Goal: Navigation & Orientation: Find specific page/section

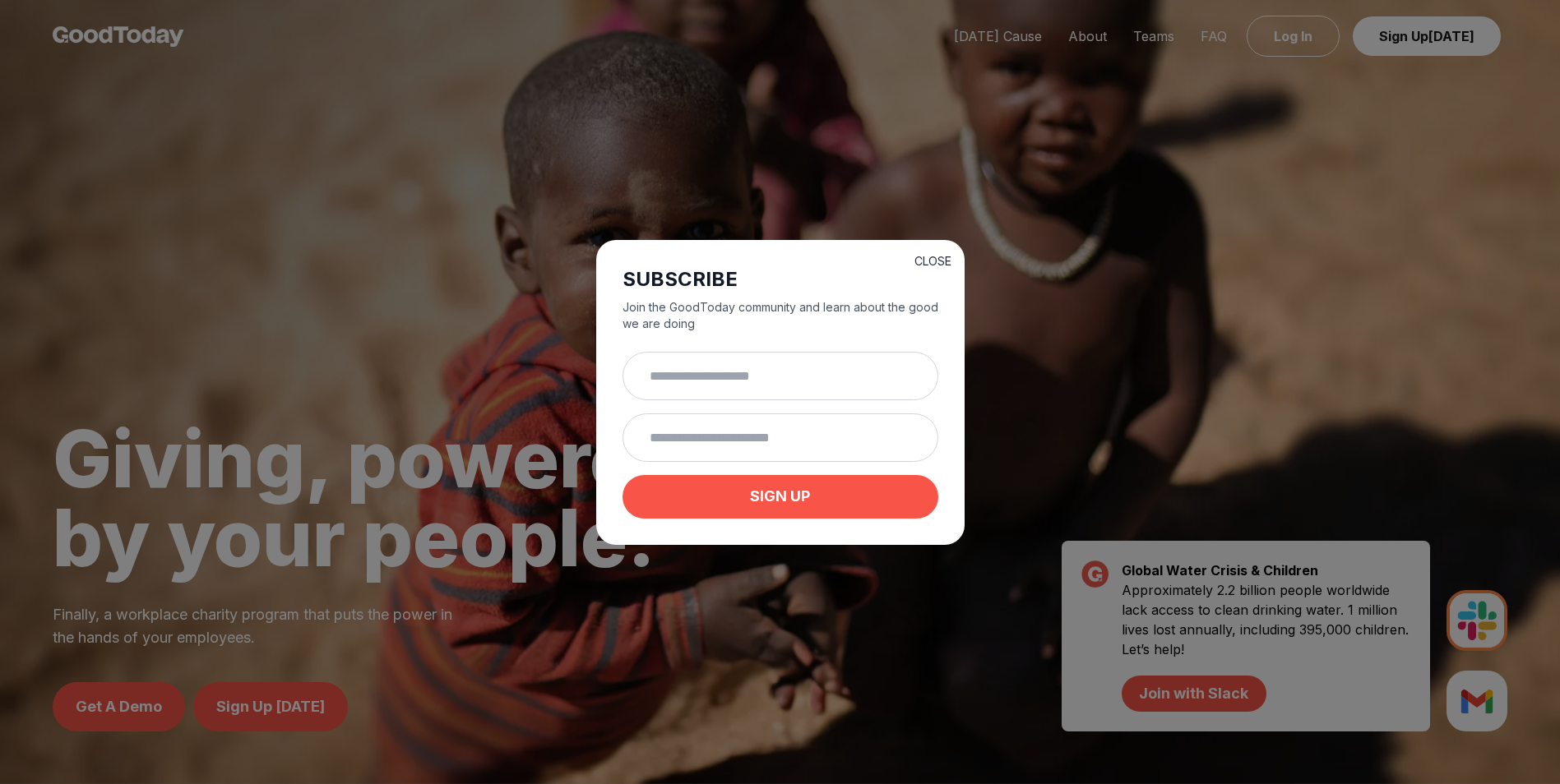
click at [925, 255] on button "CLOSE" at bounding box center [933, 261] width 37 height 16
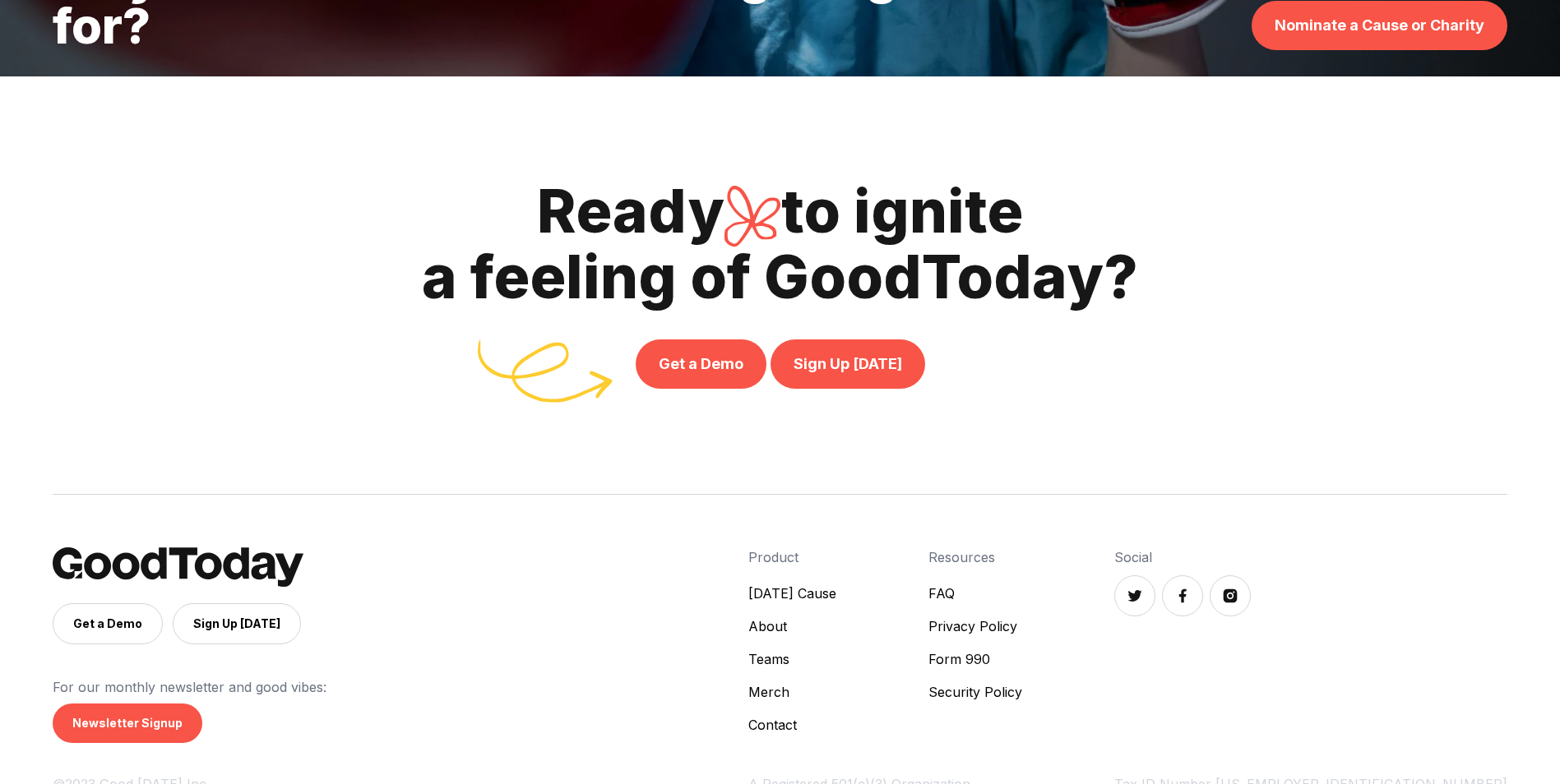
scroll to position [5941, 0]
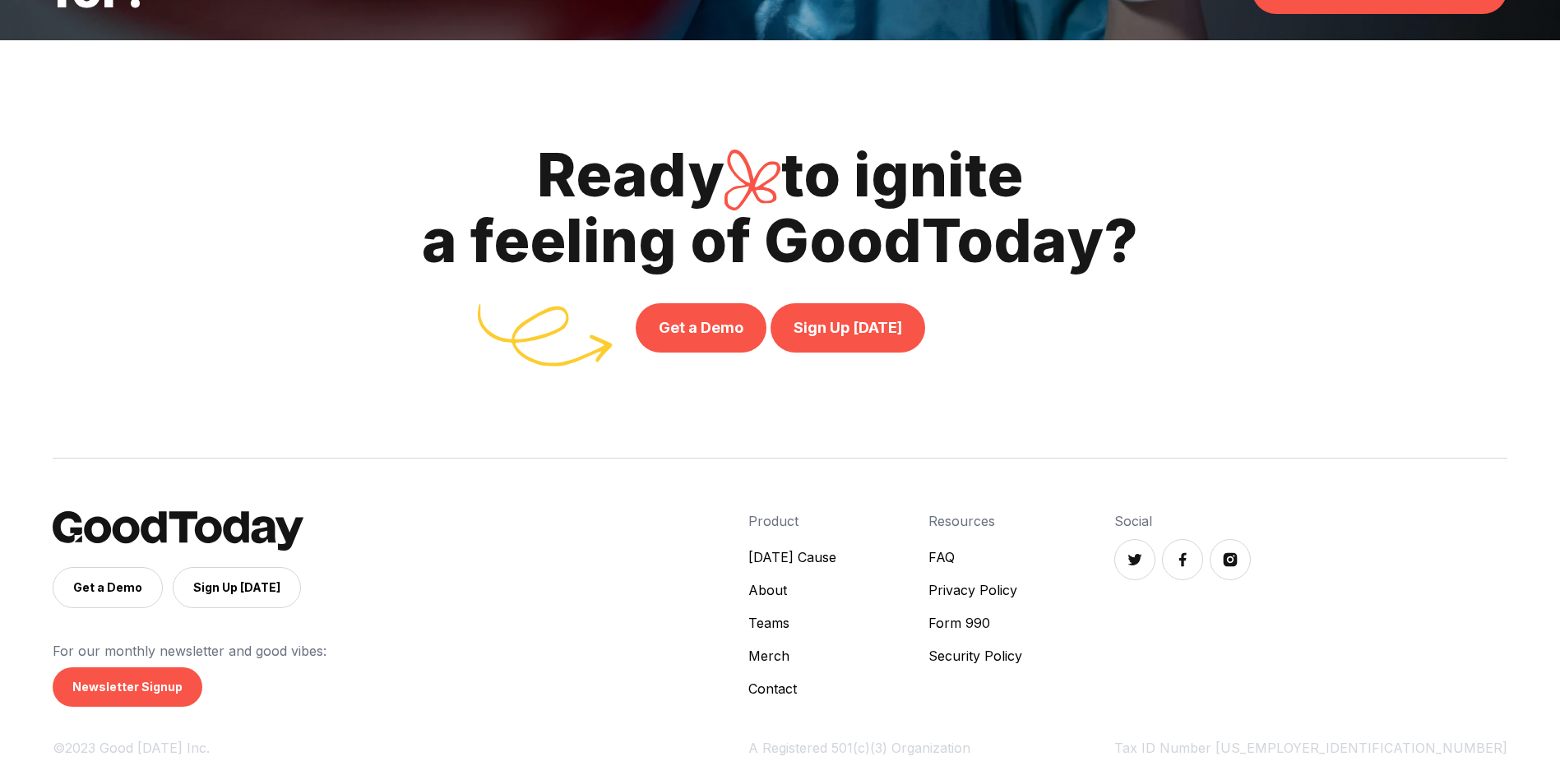
click at [836, 553] on link "[DATE] Cause" at bounding box center [793, 557] width 88 height 20
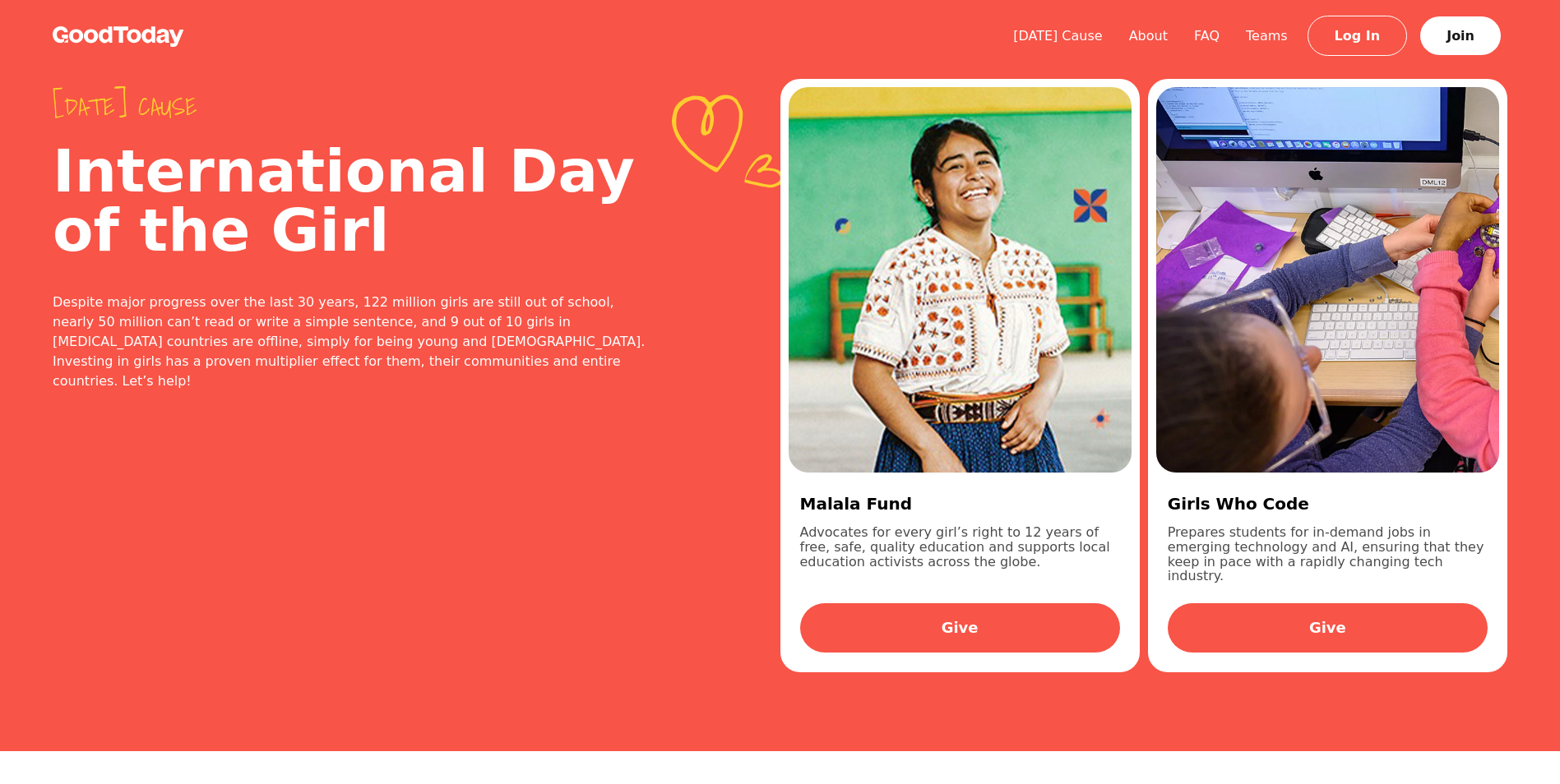
click at [142, 35] on img at bounding box center [118, 36] width 132 height 20
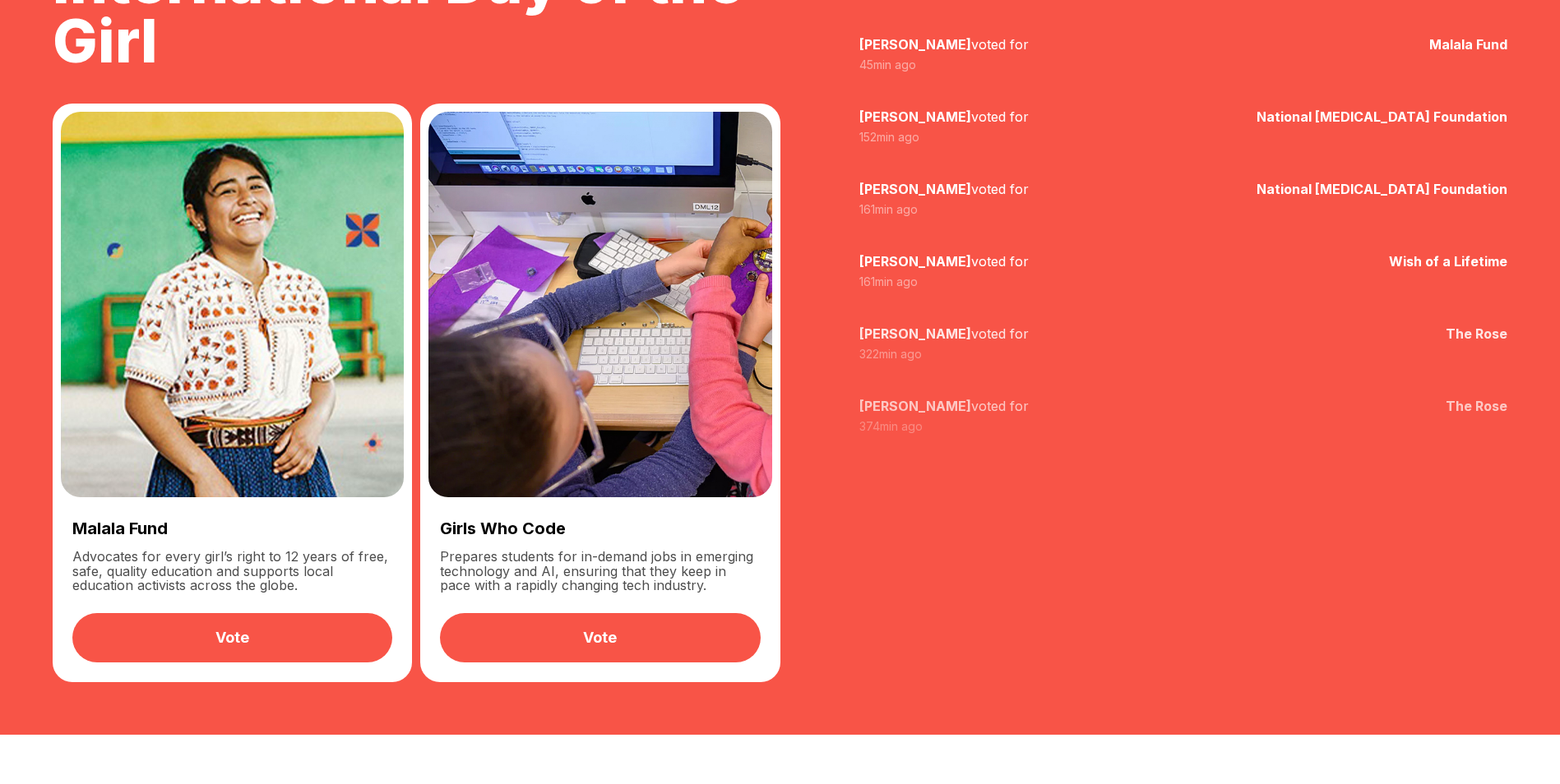
scroll to position [2384, 0]
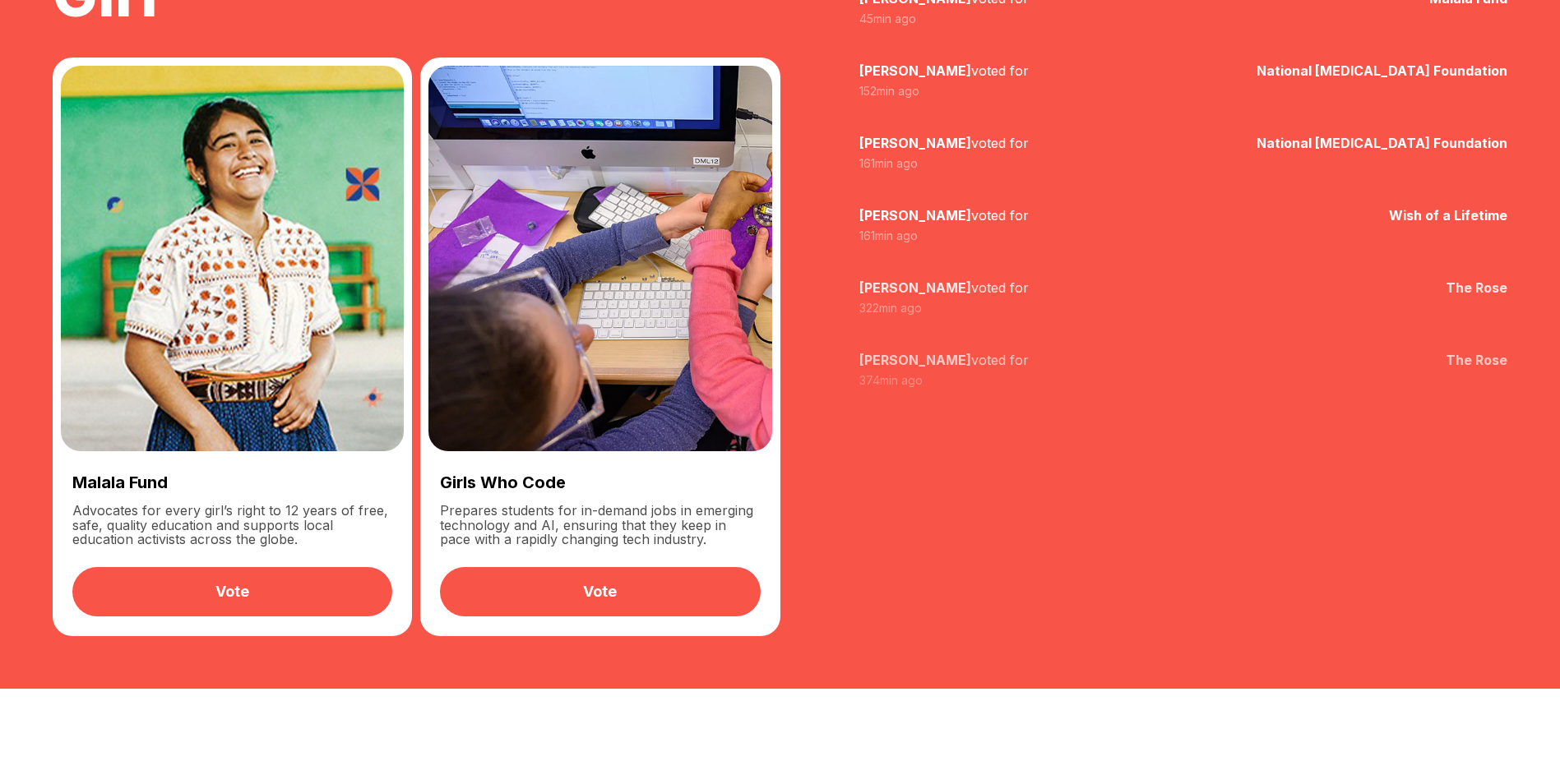
click at [1420, 222] on strong "Wish of a Lifetime" at bounding box center [1448, 215] width 118 height 16
click at [926, 281] on div at bounding box center [1144, 431] width 728 height 410
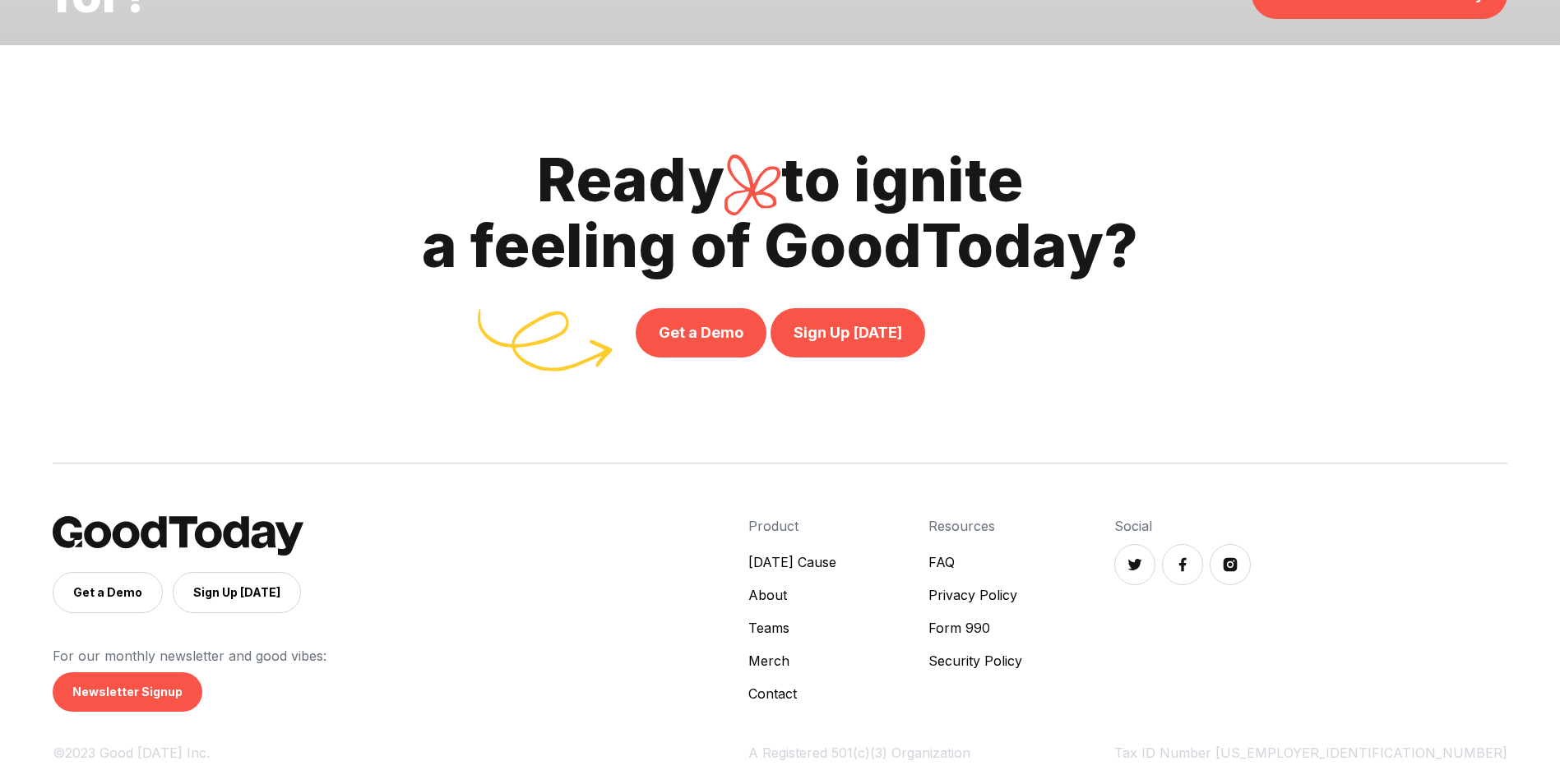
scroll to position [5941, 0]
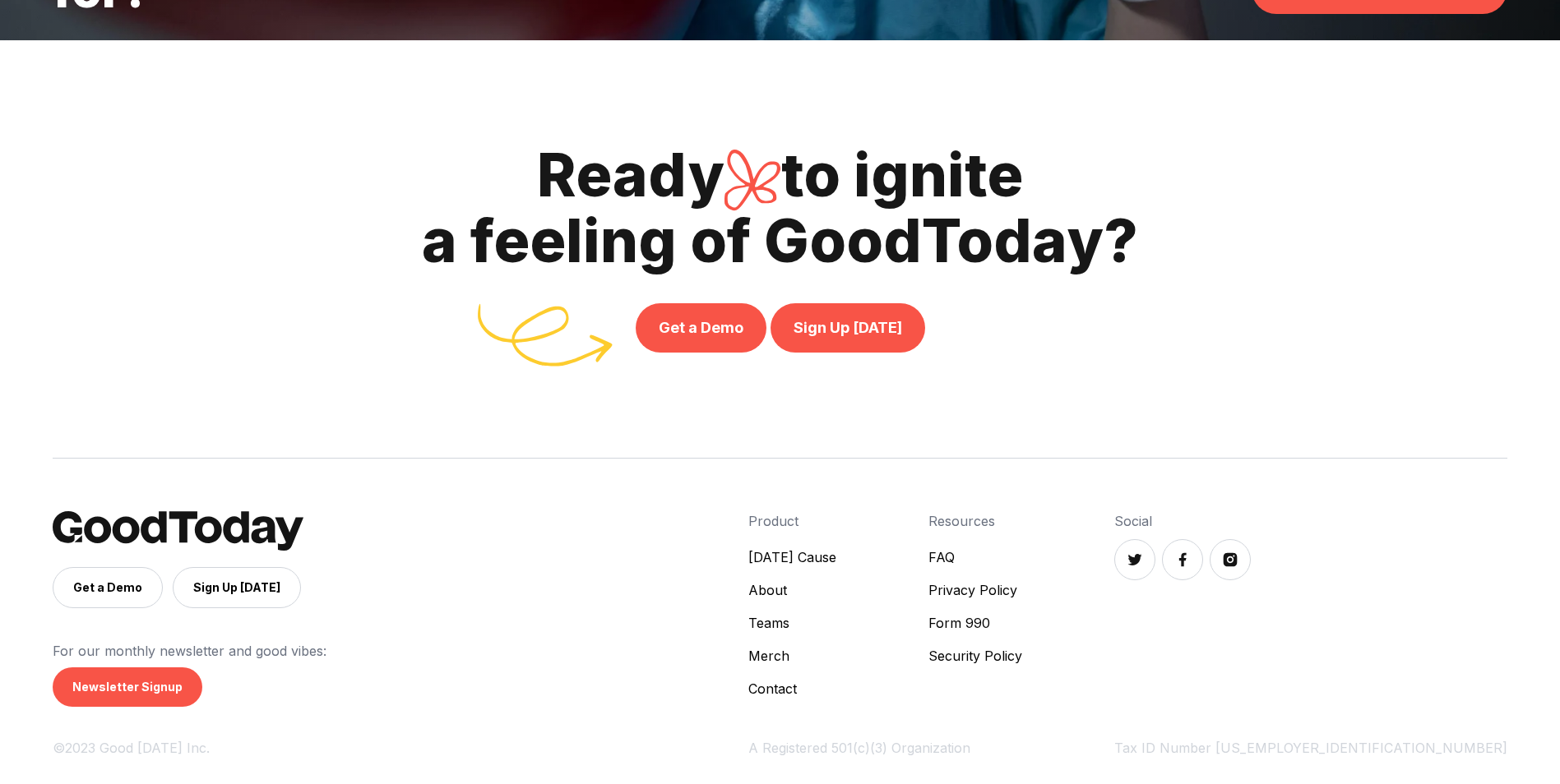
click at [836, 624] on link "Teams" at bounding box center [793, 623] width 88 height 20
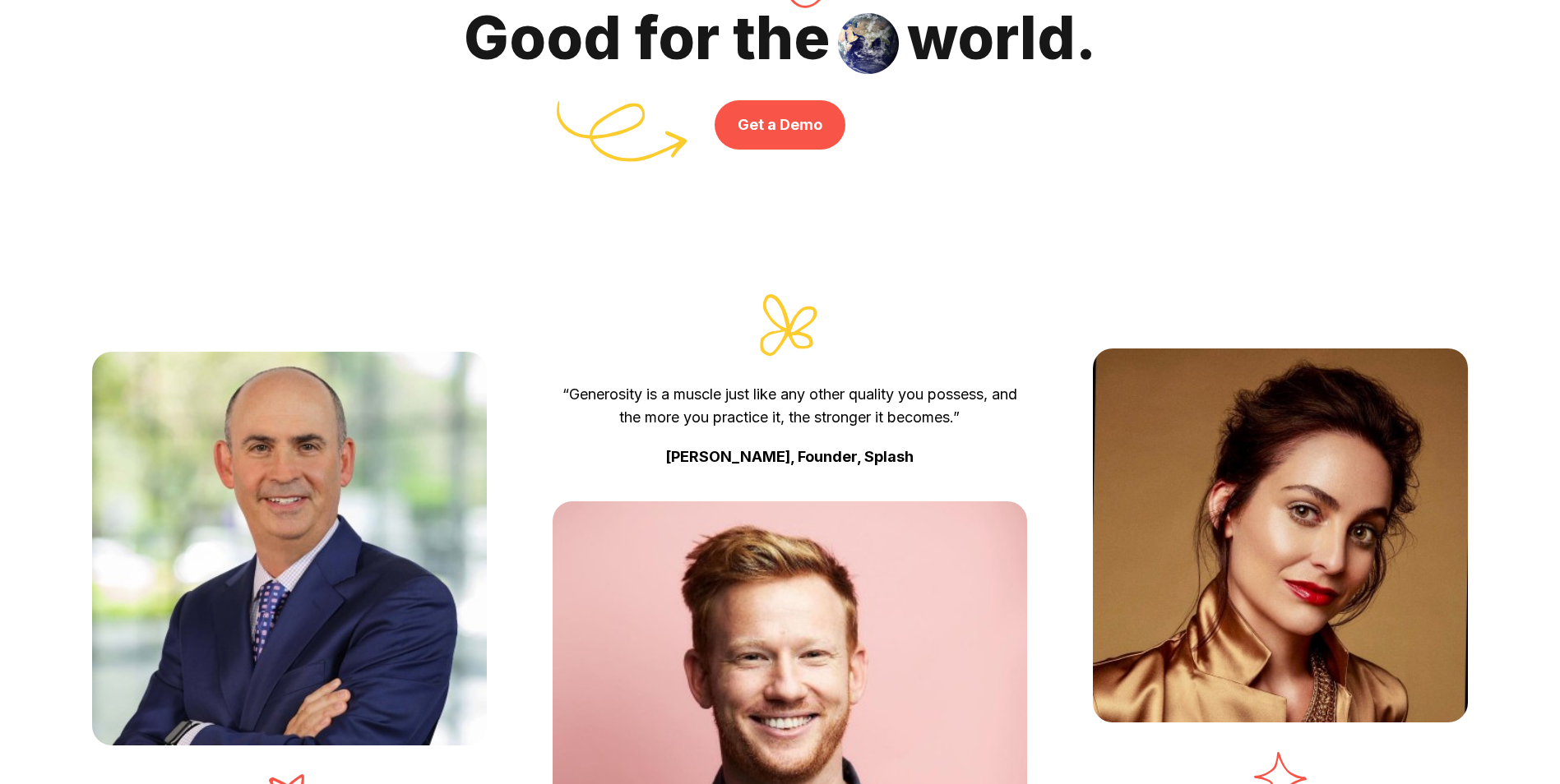
scroll to position [5469, 0]
